Goal: Navigation & Orientation: Find specific page/section

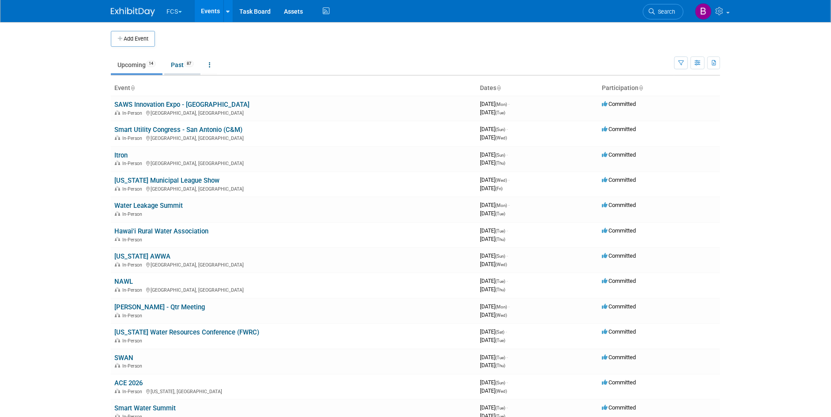
click at [179, 60] on link "Past 87" at bounding box center [182, 65] width 36 height 17
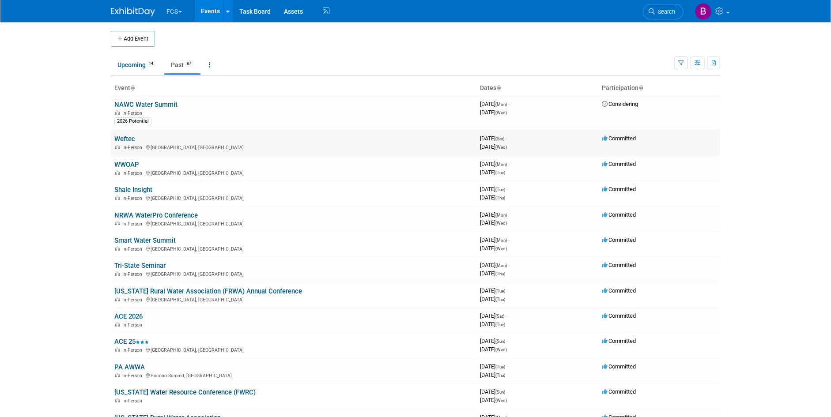
click at [125, 139] on link "Weftec" at bounding box center [124, 139] width 21 height 8
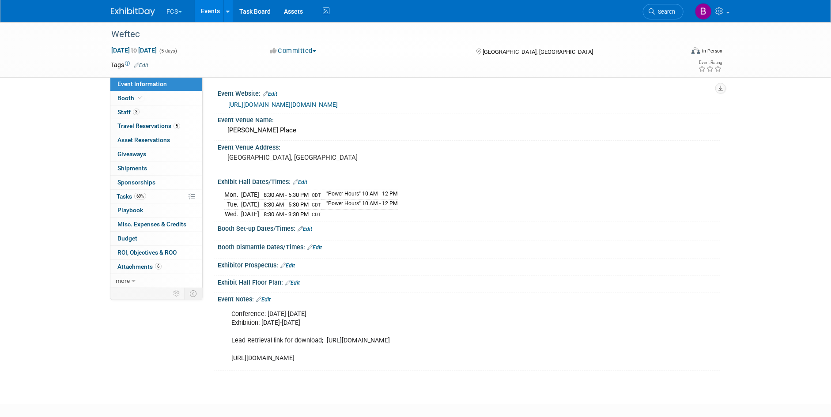
click at [308, 105] on link "[URL][DOMAIN_NAME][DOMAIN_NAME]" at bounding box center [283, 104] width 110 height 7
